Goal: Task Accomplishment & Management: Manage account settings

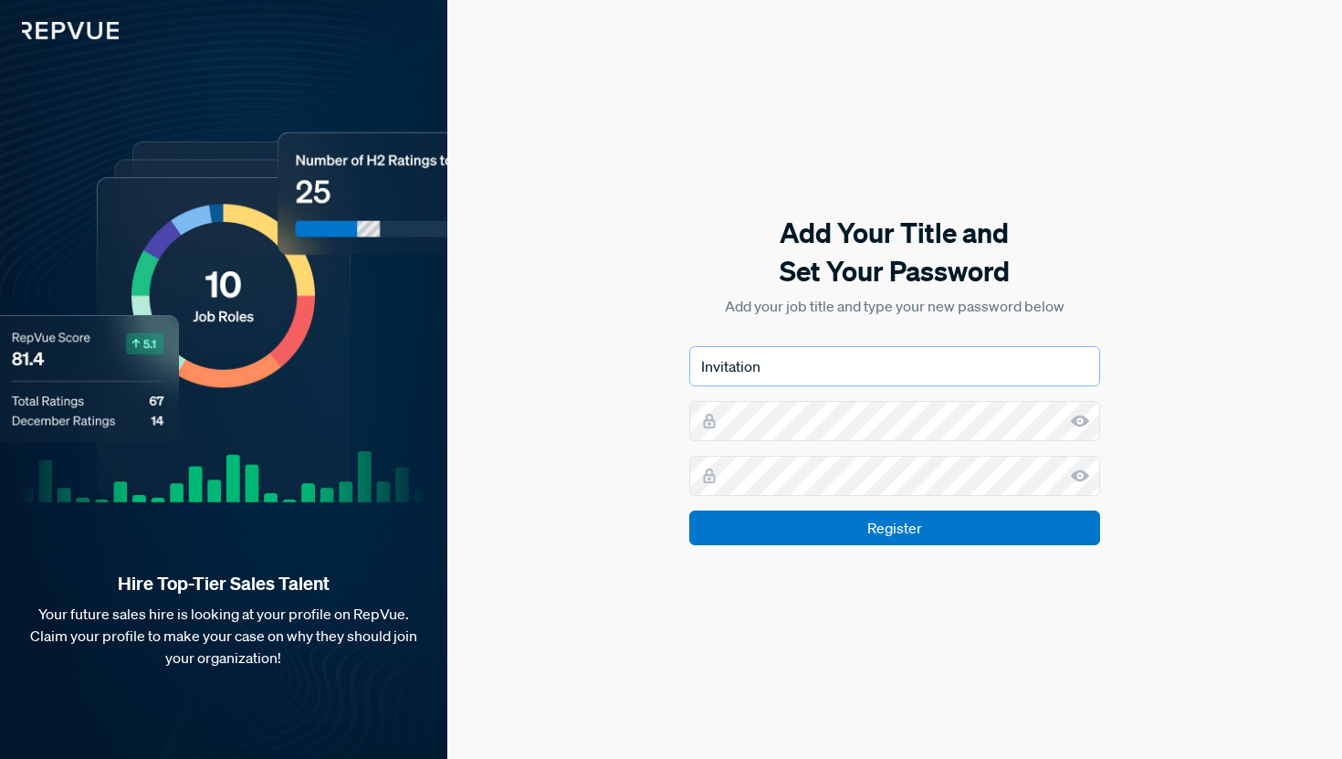
click at [855, 363] on input "Invitation" at bounding box center [894, 366] width 411 height 40
click at [1050, 427] on keeper-lock "Open Keeper Popup" at bounding box center [1050, 421] width 22 height 22
click at [1046, 421] on keeper-lock "Open Keeper Popup" at bounding box center [1050, 421] width 22 height 22
click at [1046, 419] on keeper-lock "Open Keeper Popup" at bounding box center [1050, 421] width 22 height 22
click at [1051, 478] on keeper-lock "Open Keeper Popup" at bounding box center [1050, 476] width 22 height 22
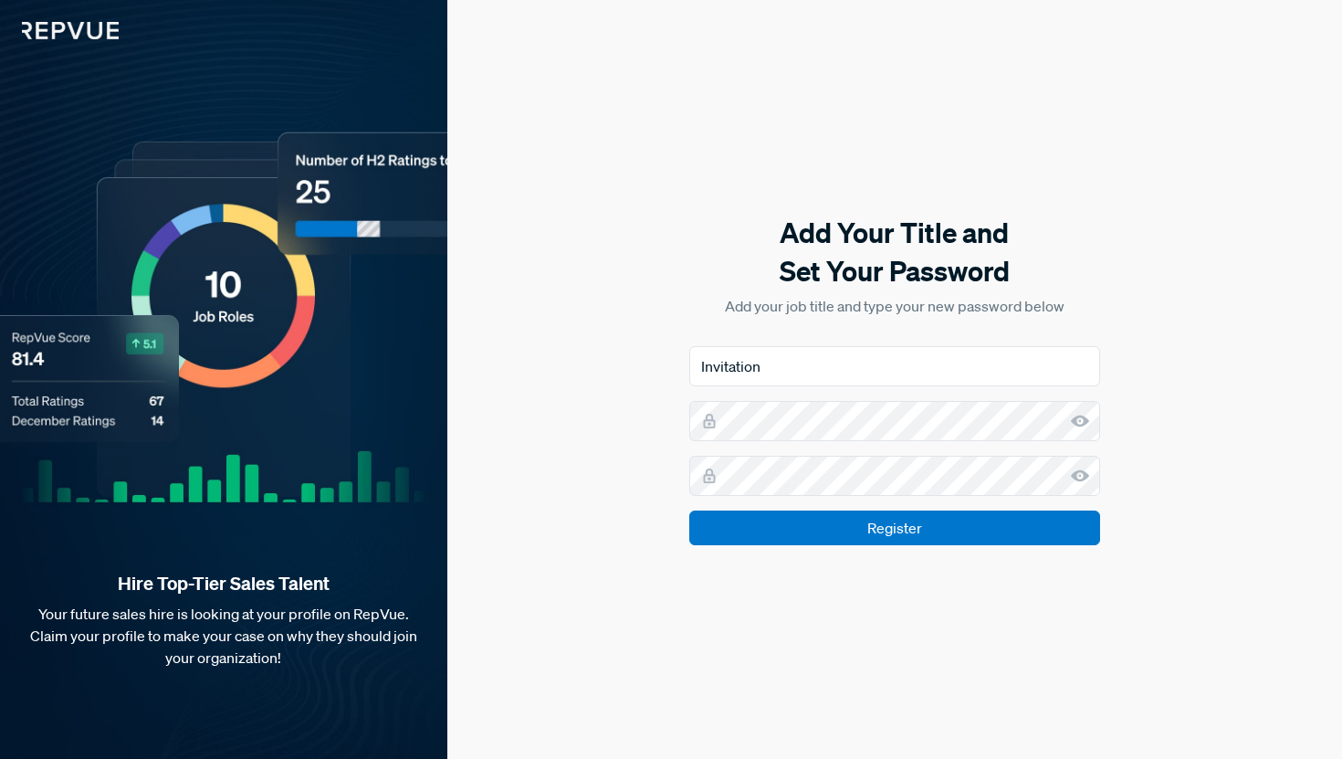
click at [1054, 412] on keeper-lock "Open Keeper Popup" at bounding box center [1050, 421] width 22 height 22
click at [1077, 415] on icon at bounding box center [1080, 421] width 18 height 18
click at [1078, 470] on use at bounding box center [1080, 476] width 18 height 12
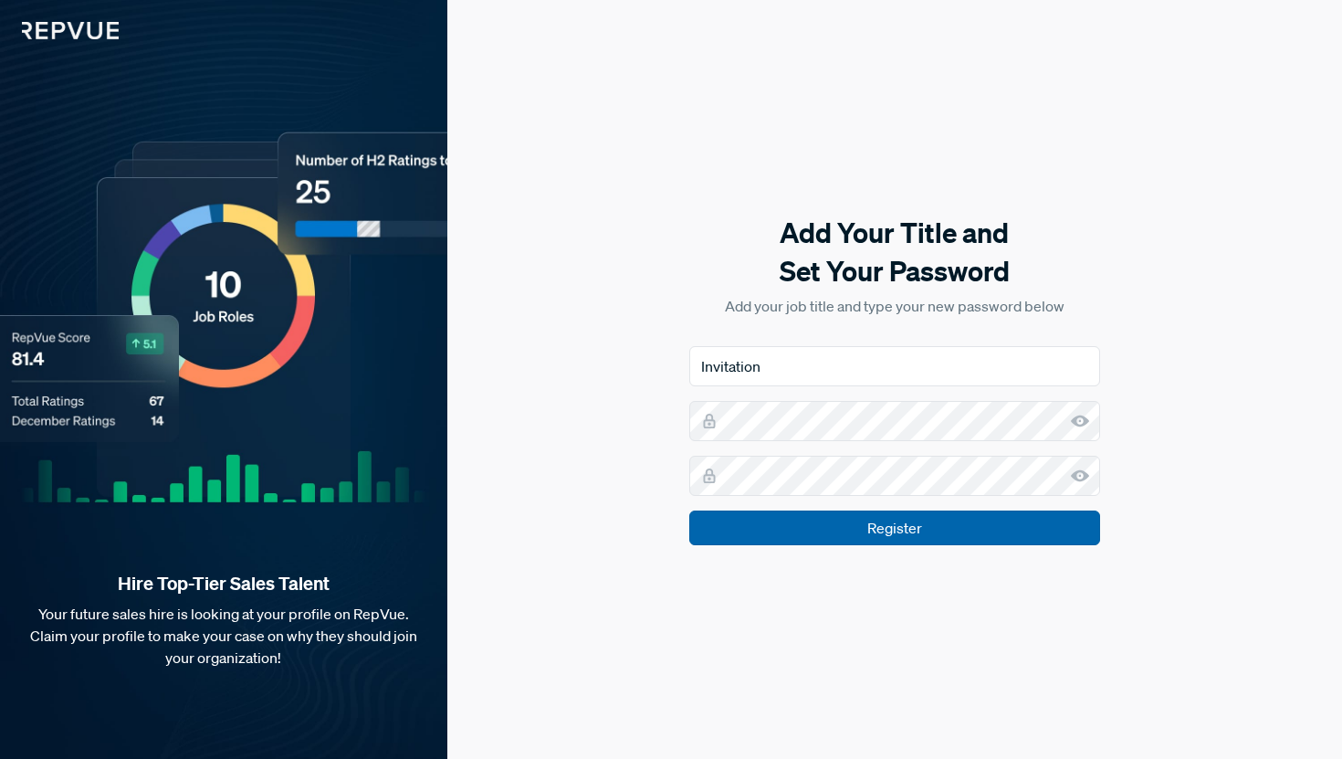
click at [959, 539] on input "Register" at bounding box center [894, 527] width 411 height 35
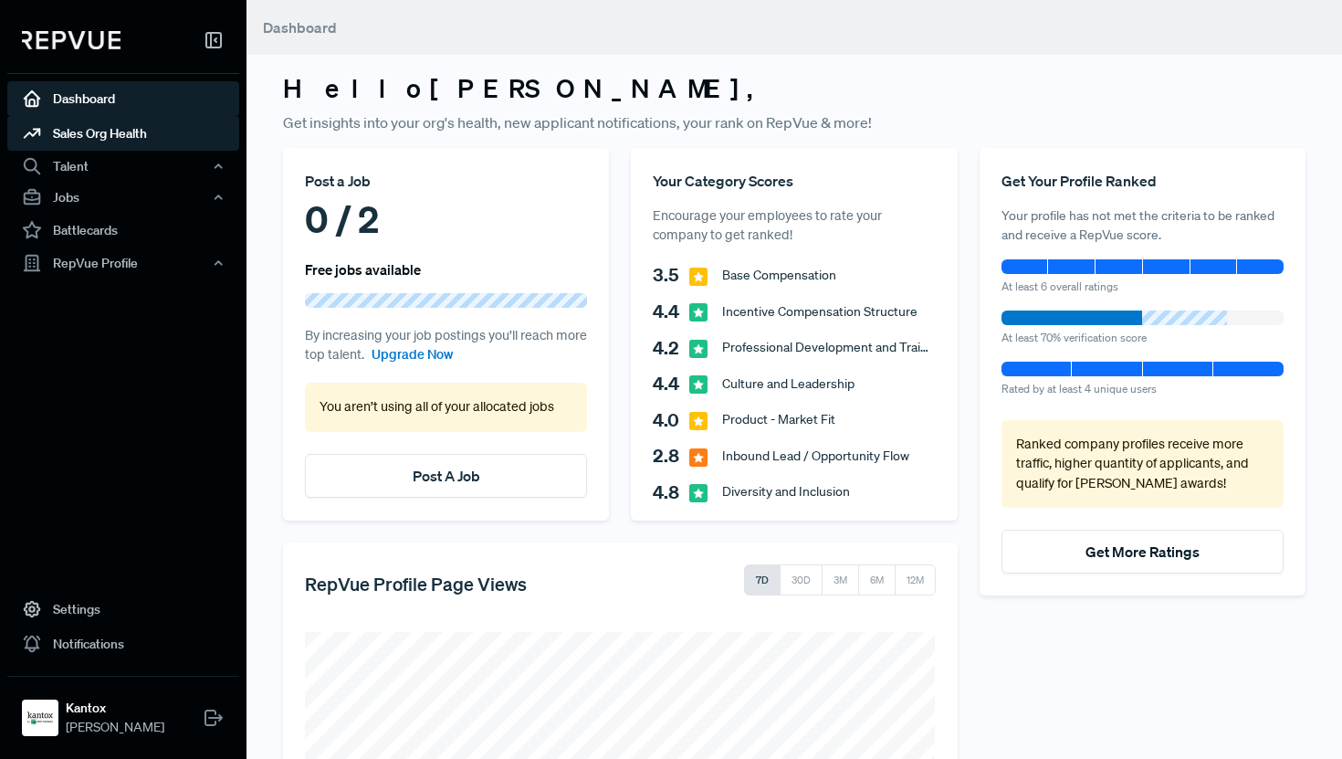
click at [121, 141] on link "Sales Org Health" at bounding box center [123, 133] width 232 height 35
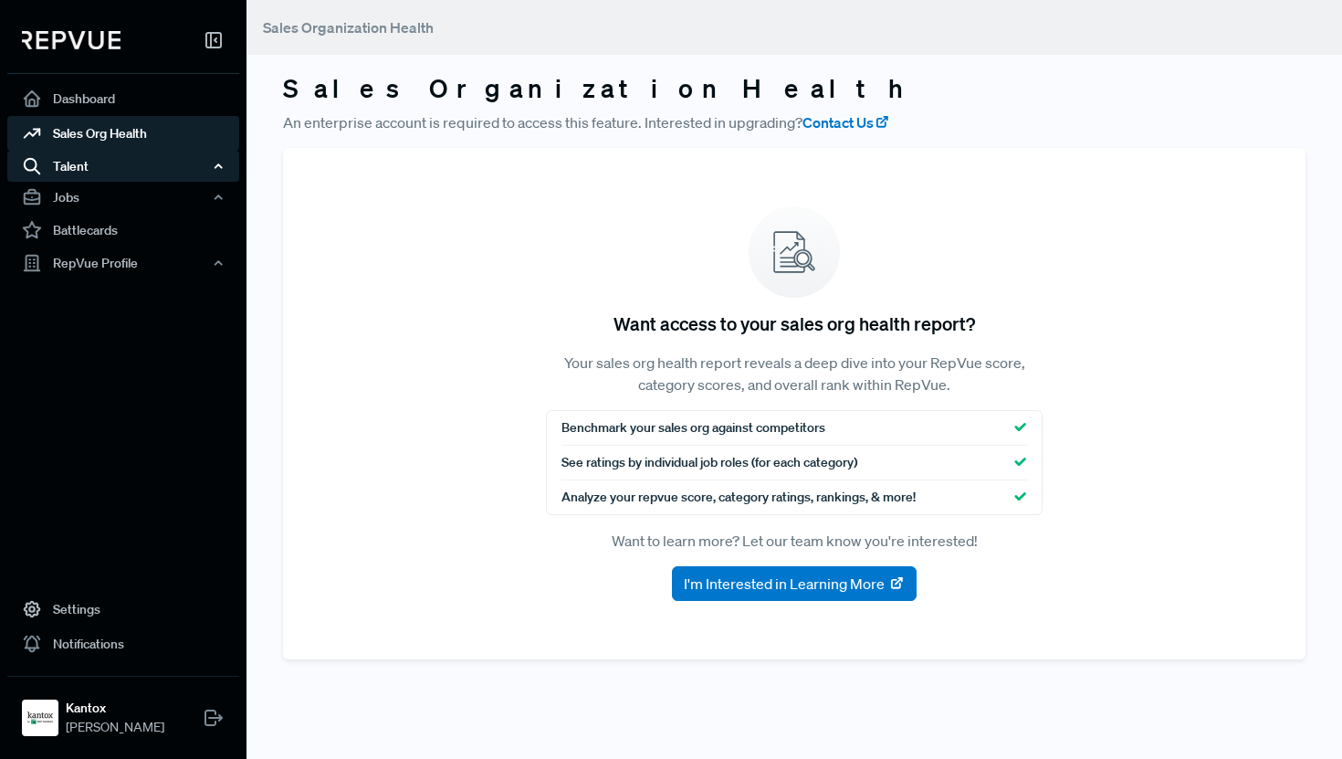
click at [107, 157] on div "Talent" at bounding box center [123, 166] width 232 height 31
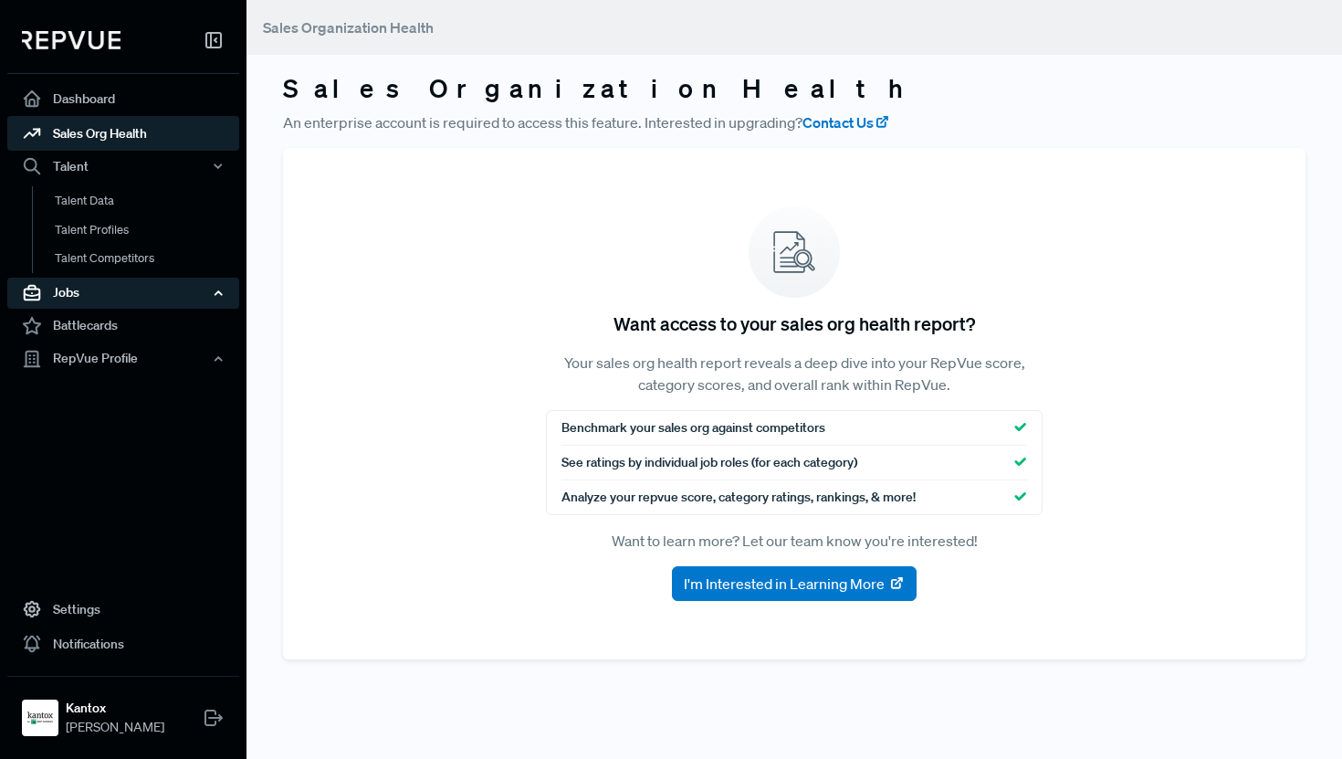
click at [205, 284] on div "Jobs" at bounding box center [123, 293] width 232 height 31
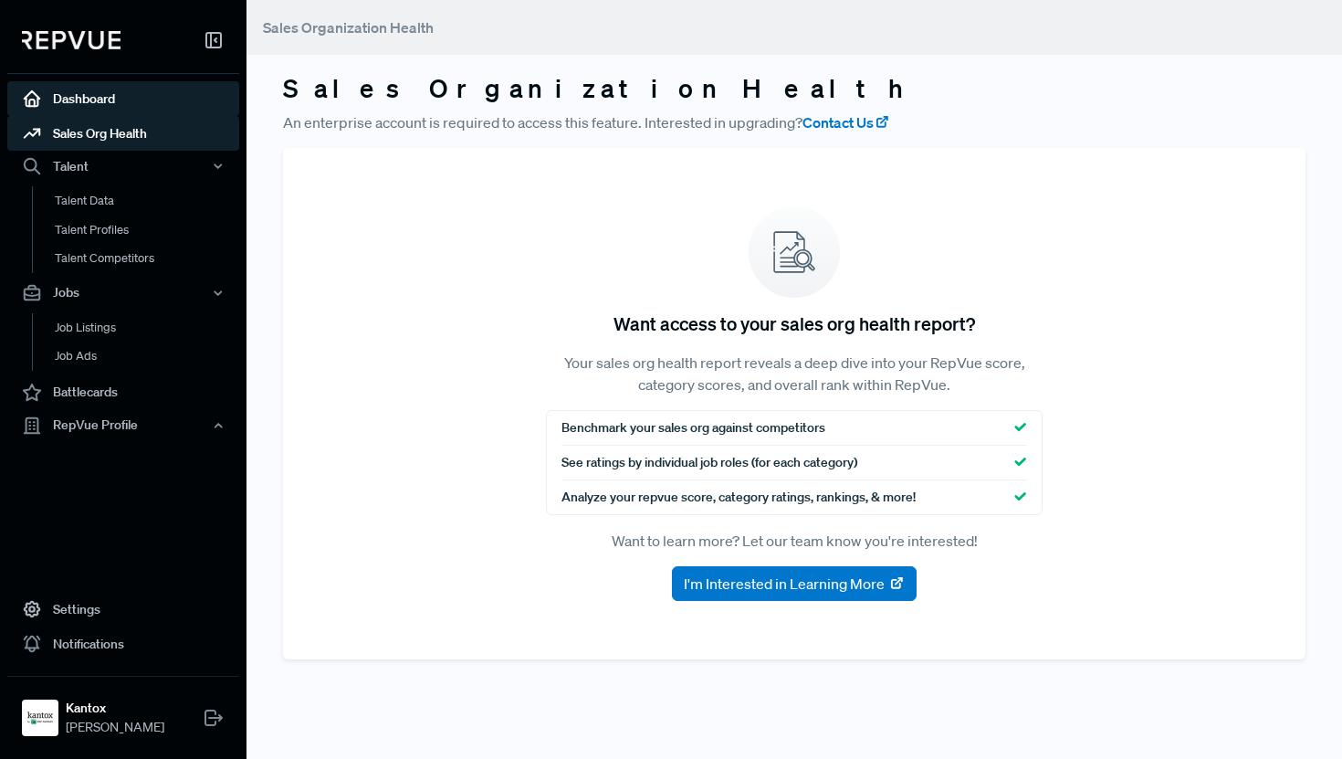
click at [103, 105] on link "Dashboard" at bounding box center [123, 98] width 232 height 35
